Goal: Find specific page/section

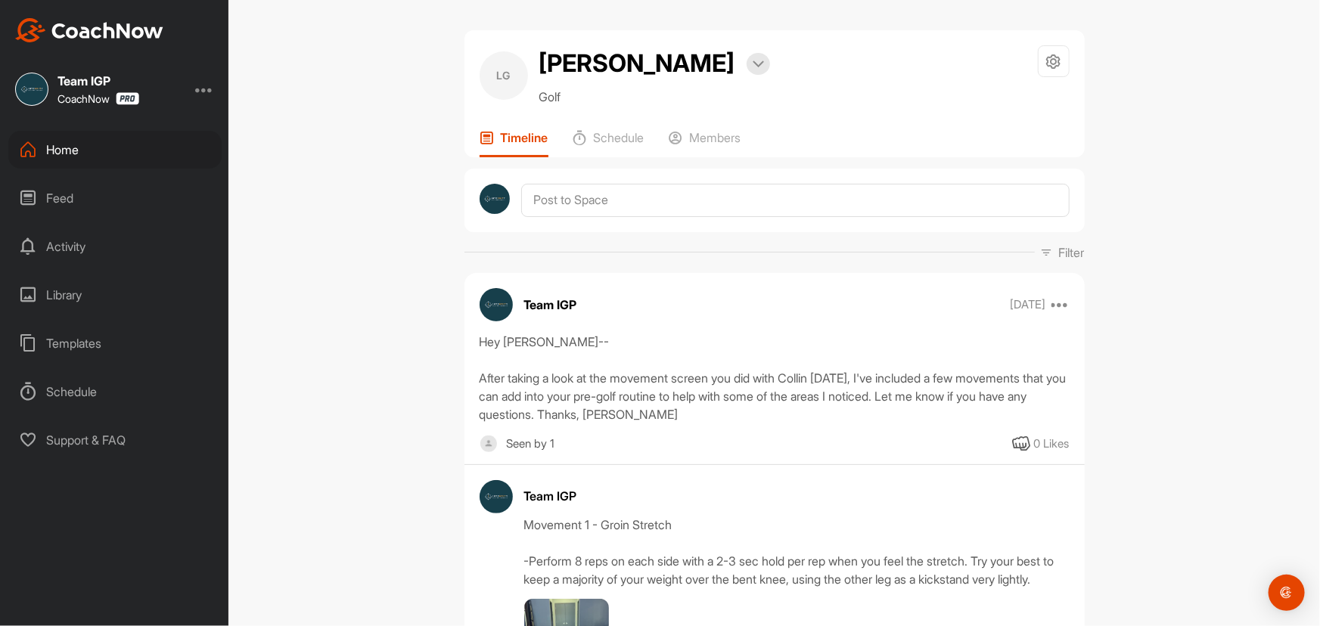
click at [74, 147] on div "Home" at bounding box center [114, 150] width 213 height 38
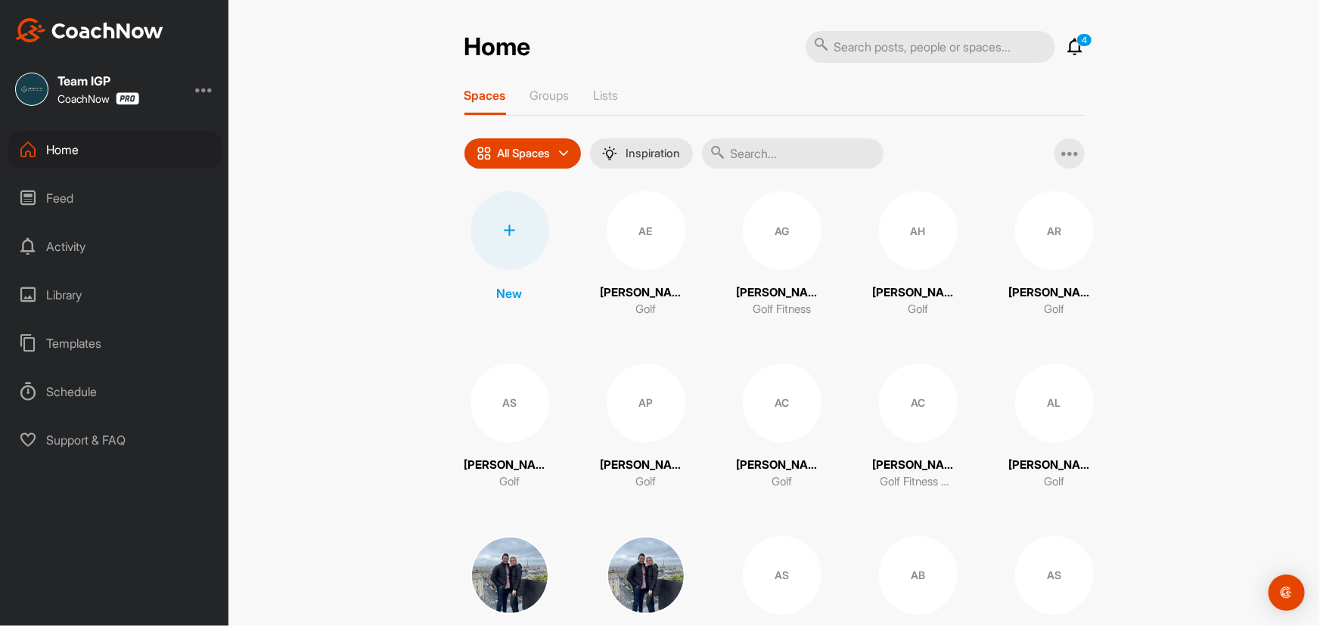
click at [785, 148] on input "text" at bounding box center [793, 153] width 182 height 30
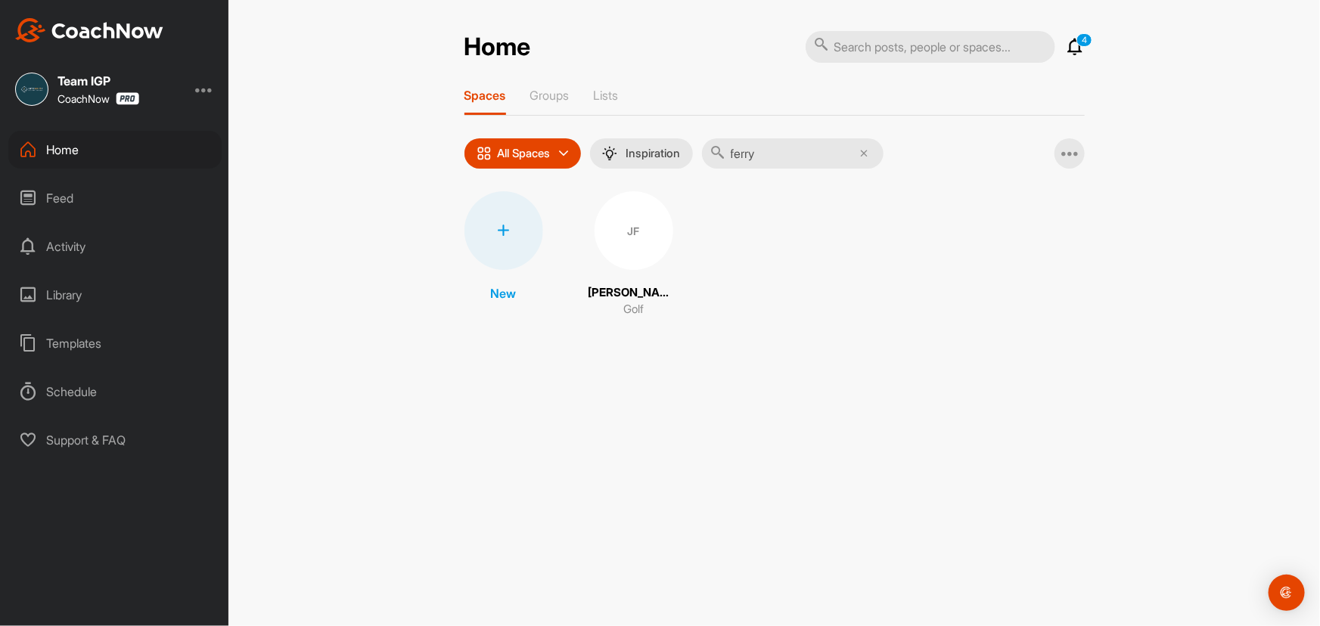
type input "ferry"
click at [636, 216] on div "JF" at bounding box center [634, 230] width 79 height 79
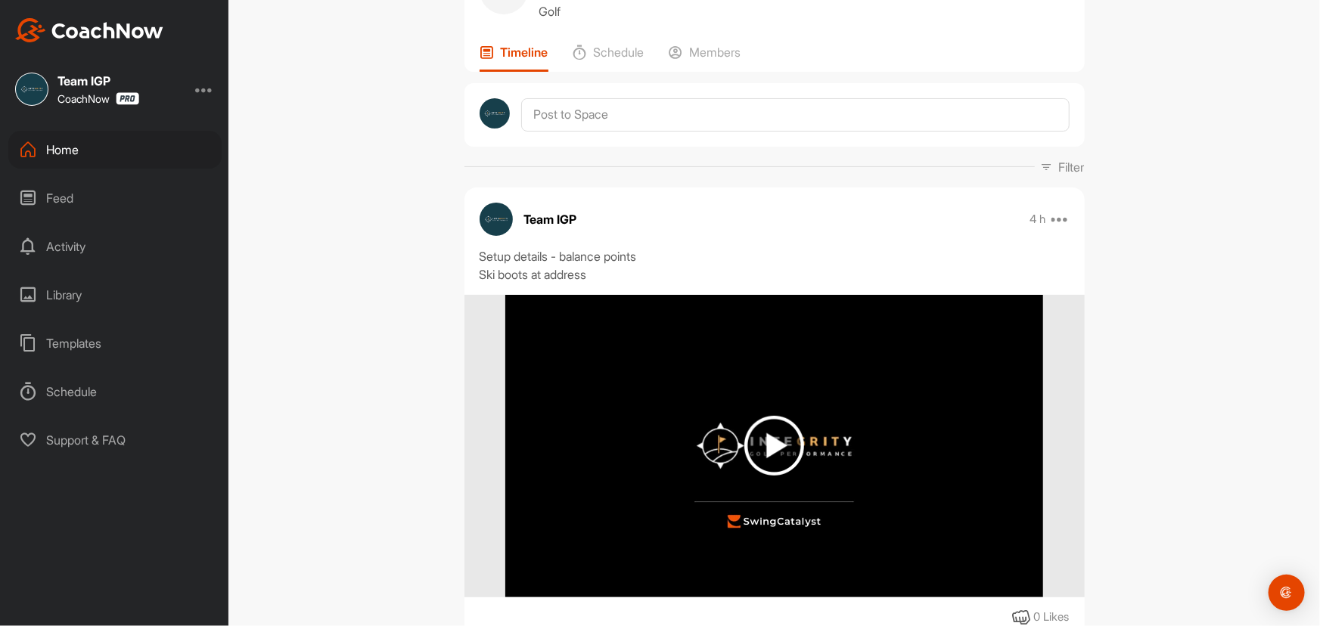
drag, startPoint x: 1163, startPoint y: 292, endPoint x: 1154, endPoint y: 344, distance: 52.9
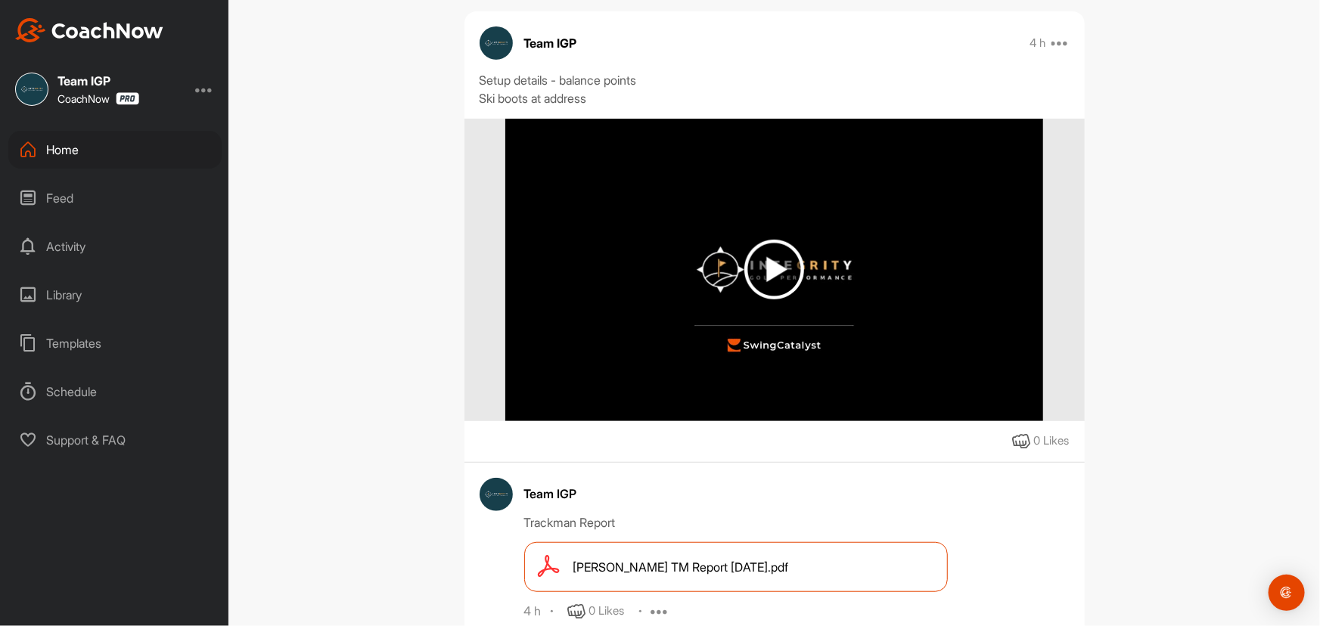
drag, startPoint x: 1154, startPoint y: 310, endPoint x: 1151, endPoint y: 357, distance: 47.0
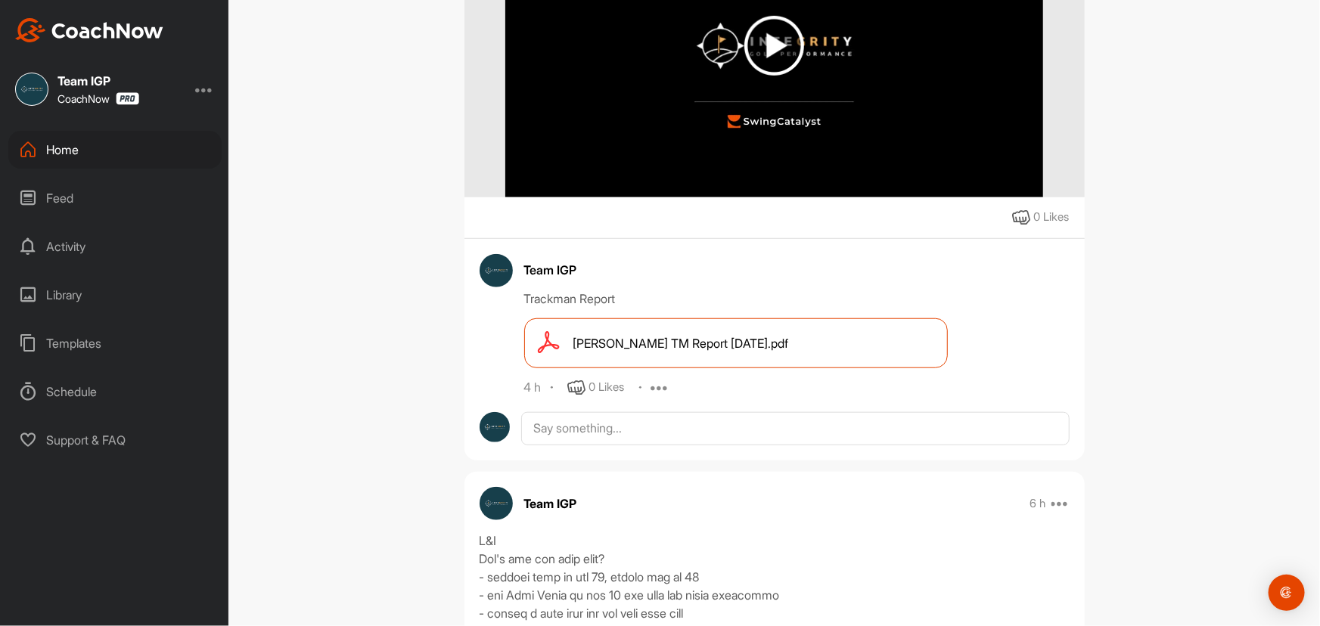
scroll to position [527, 0]
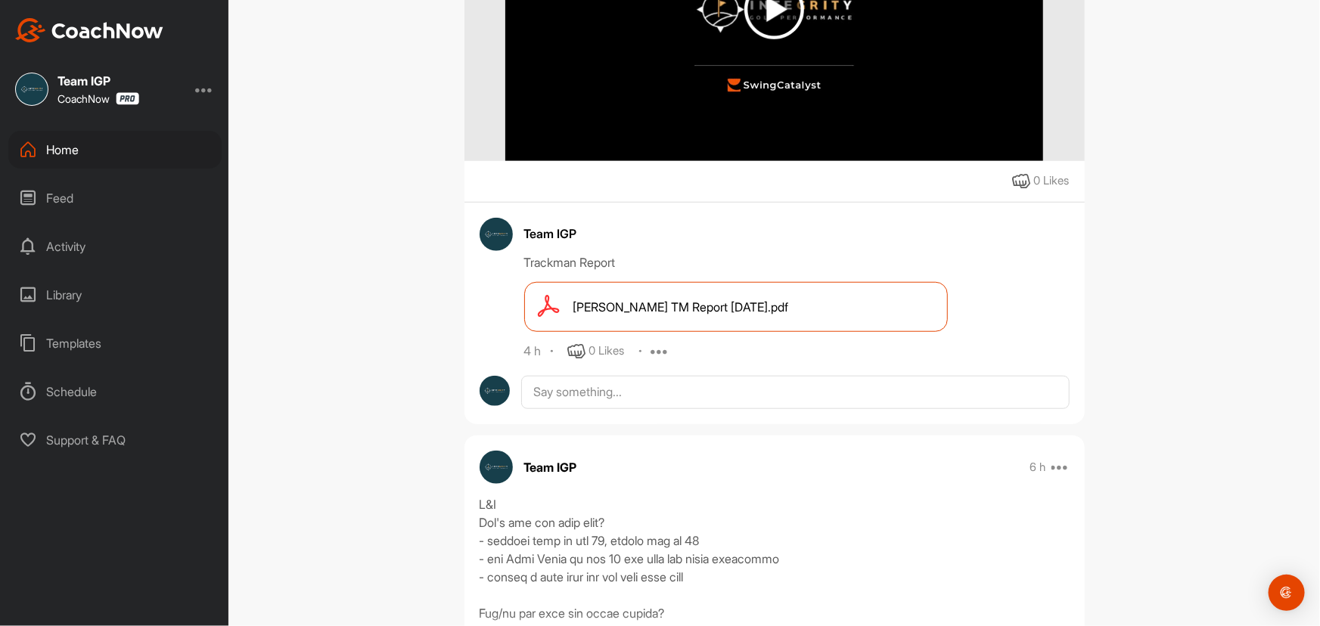
drag, startPoint x: 1153, startPoint y: 306, endPoint x: 1151, endPoint y: 366, distance: 59.8
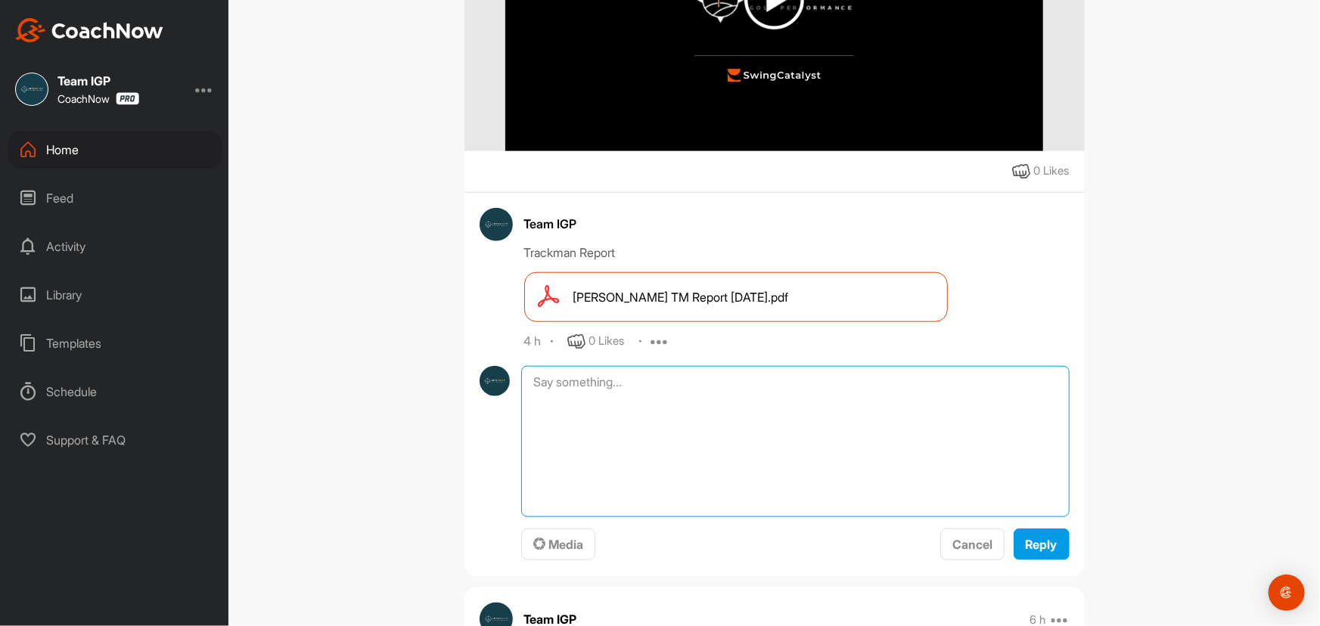
drag, startPoint x: 772, startPoint y: 384, endPoint x: 769, endPoint y: 392, distance: 9.1
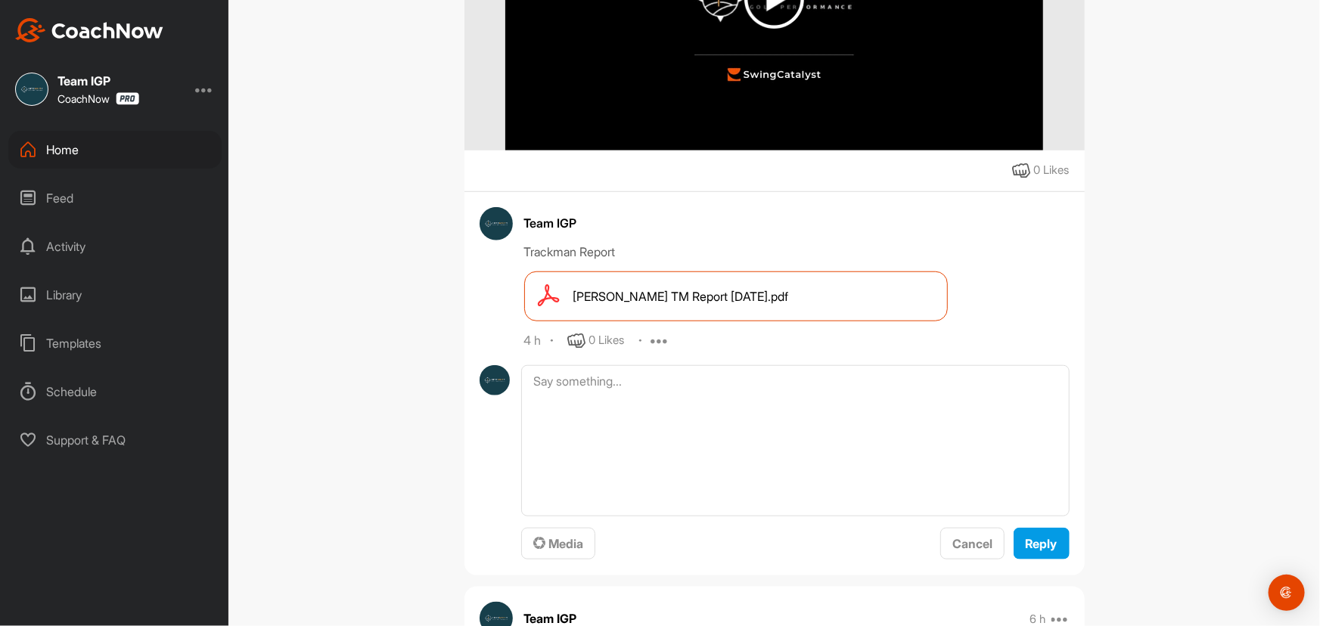
click at [665, 287] on span "[PERSON_NAME] TM Report [DATE].pdf" at bounding box center [681, 296] width 216 height 18
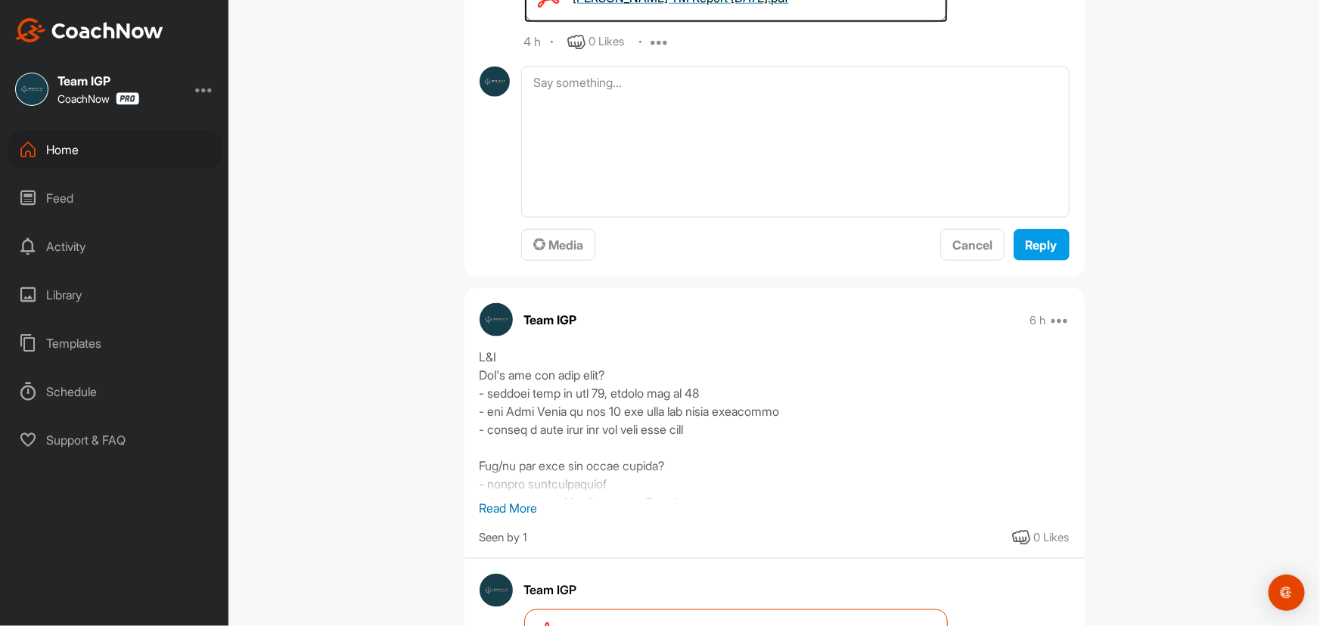
scroll to position [1002, 0]
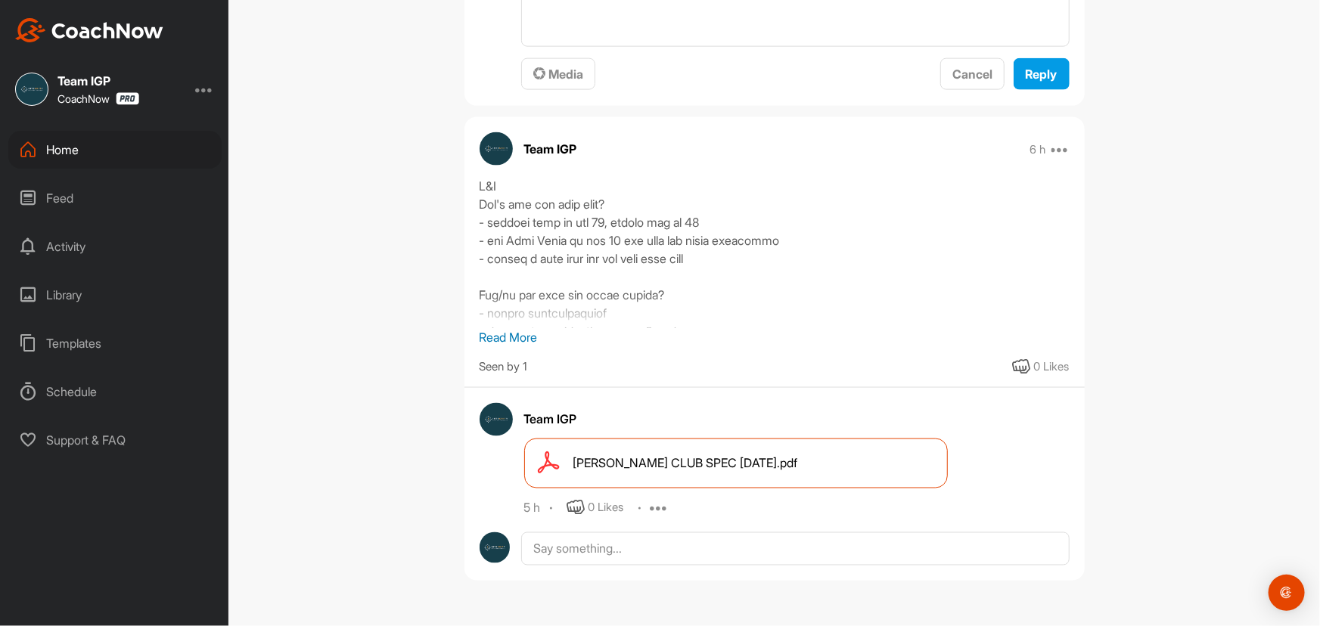
click at [644, 468] on span "[PERSON_NAME] CLUB SPEC [DATE].pdf" at bounding box center [685, 464] width 225 height 18
